Goal: Task Accomplishment & Management: Use online tool/utility

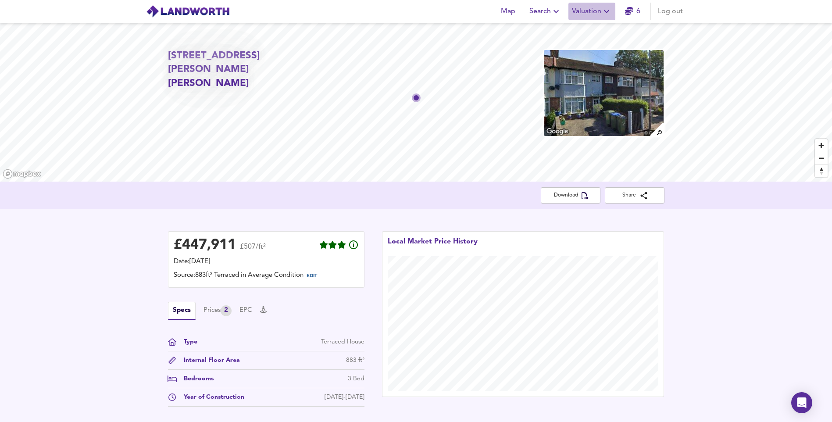
click at [602, 14] on icon "button" at bounding box center [606, 11] width 11 height 11
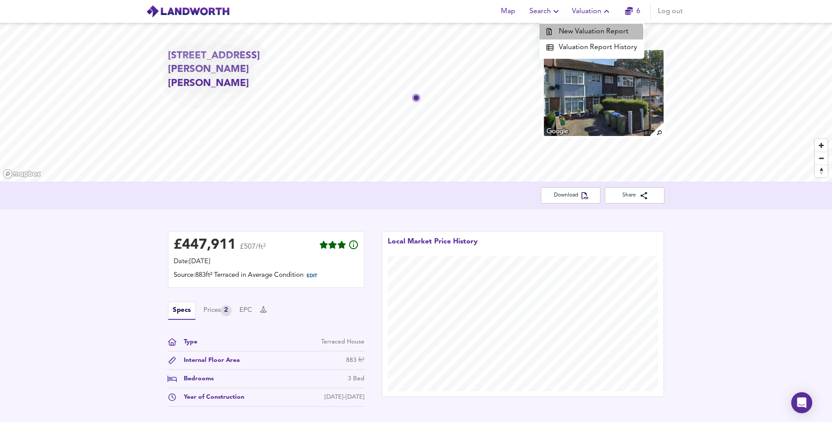
click at [592, 32] on li "New Valuation Report" at bounding box center [591, 32] width 105 height 16
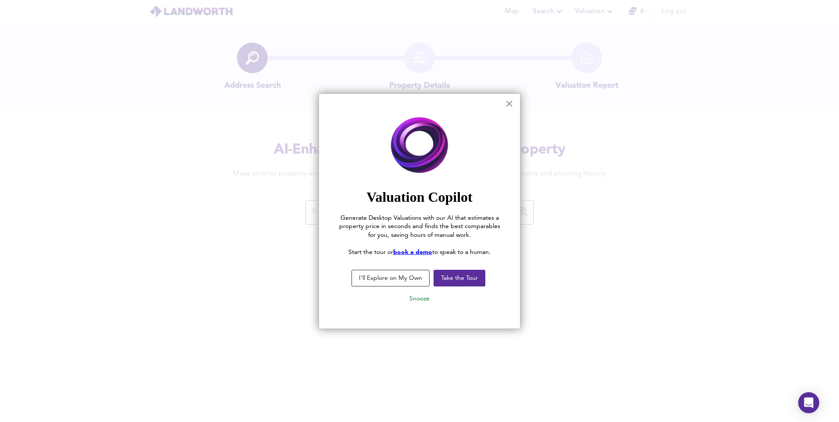
click at [511, 103] on button "×" at bounding box center [509, 103] width 8 height 14
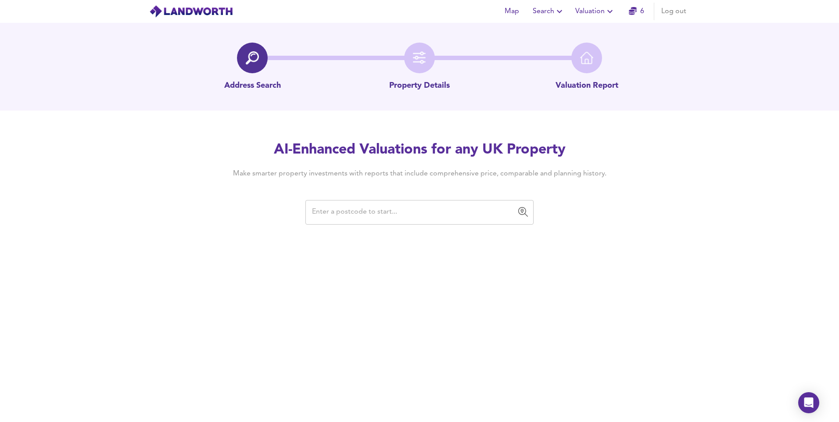
click at [444, 211] on input "text" at bounding box center [412, 212] width 207 height 17
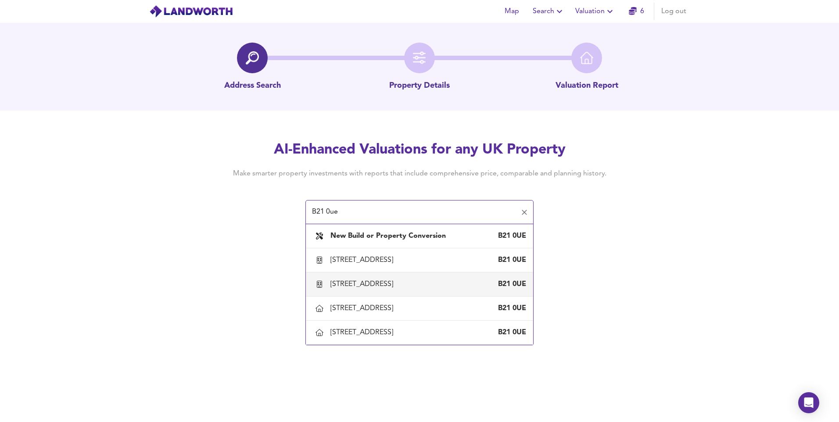
click at [396, 289] on div "[STREET_ADDRESS]" at bounding box center [363, 284] width 66 height 10
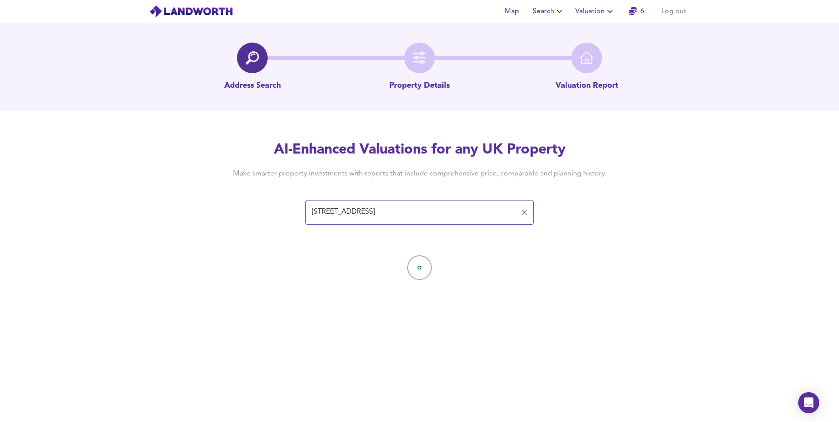
type input "[STREET_ADDRESS]"
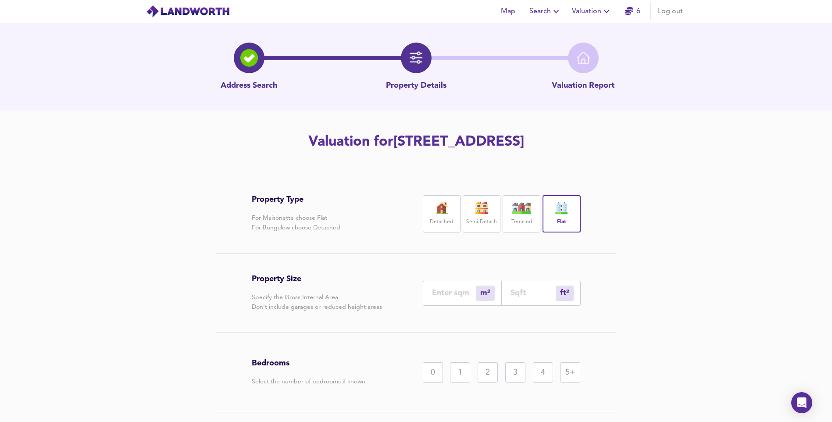
click at [446, 294] on input "number" at bounding box center [454, 292] width 44 height 9
type input "6"
type input "65"
type input "62"
type input "667"
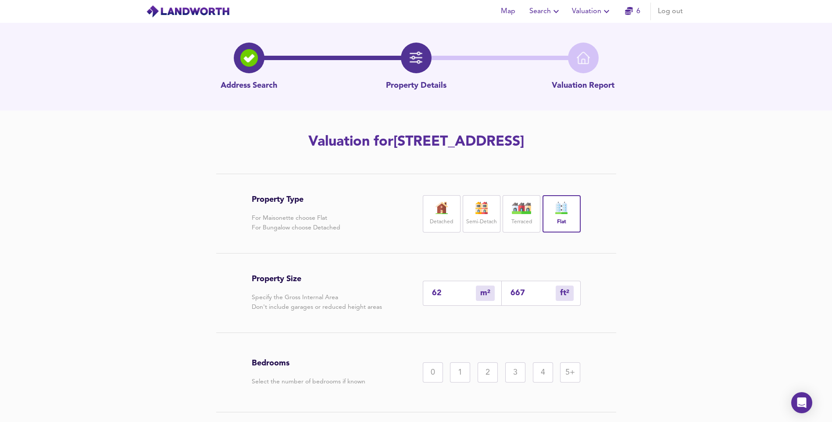
type input "62"
click at [490, 379] on div "2" at bounding box center [488, 372] width 20 height 20
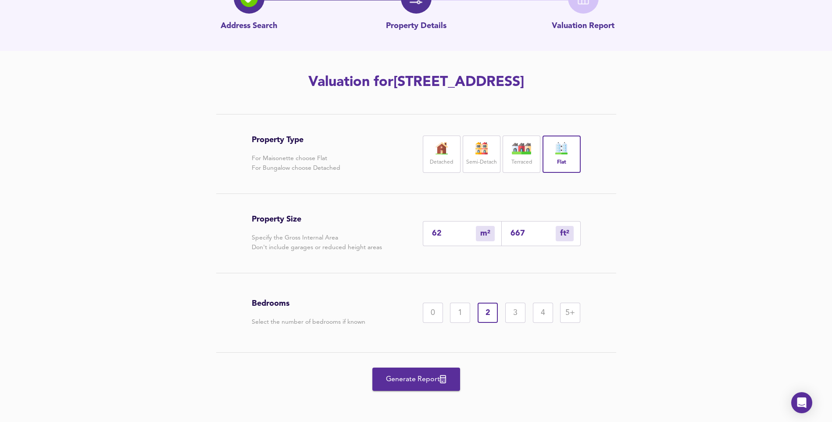
scroll to position [61, 0]
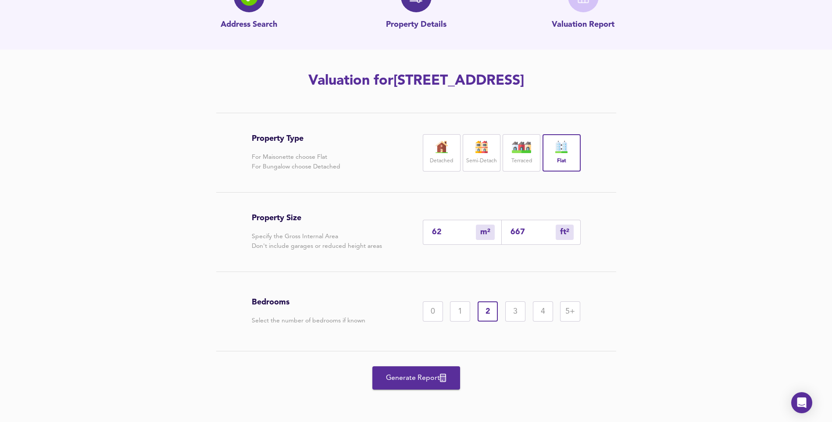
click at [417, 376] on span "Generate Report" at bounding box center [416, 378] width 70 height 12
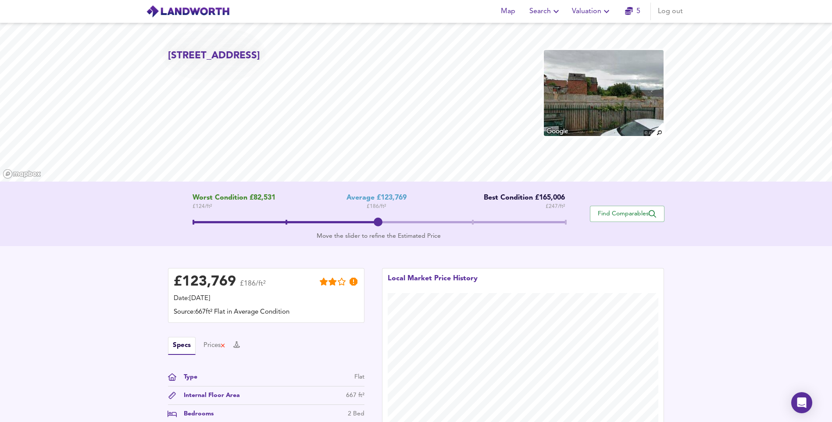
scroll to position [128, 0]
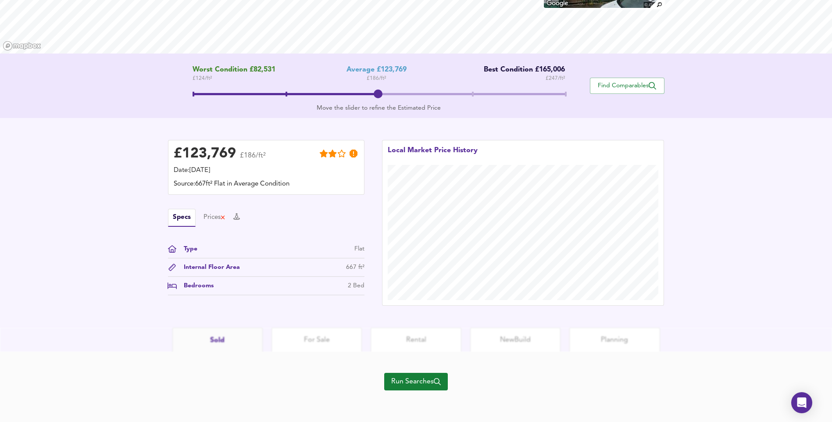
click at [429, 385] on span "Run Searches" at bounding box center [416, 381] width 50 height 12
